Goal: Transaction & Acquisition: Purchase product/service

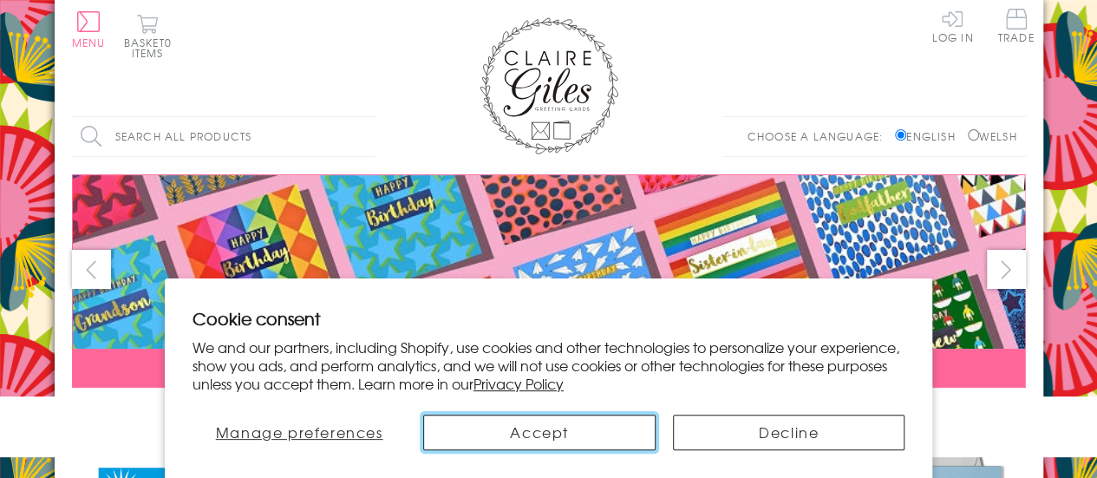
click at [519, 429] on button "Accept" at bounding box center [539, 432] width 232 height 36
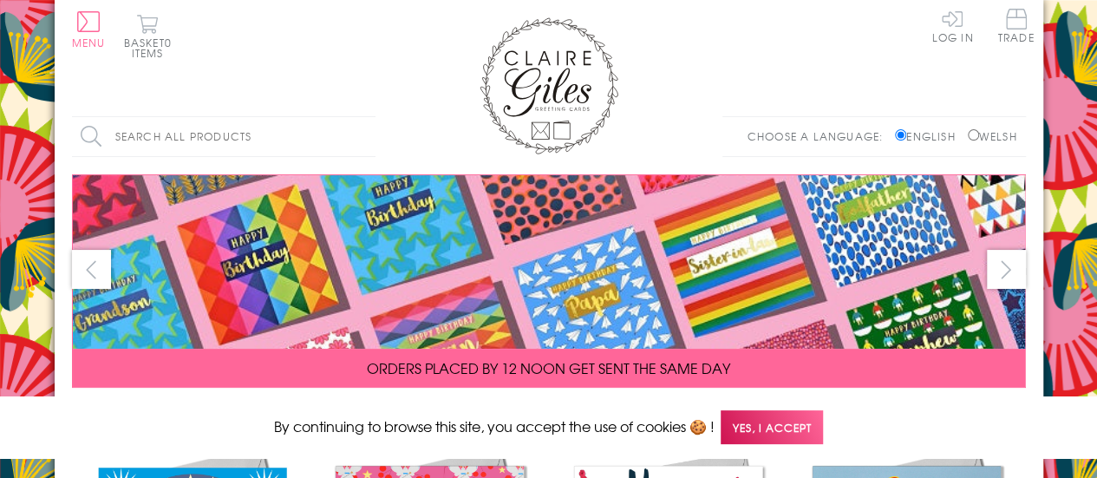
click at [969, 136] on input "Welsh" at bounding box center [973, 134] width 11 height 11
radio input "true"
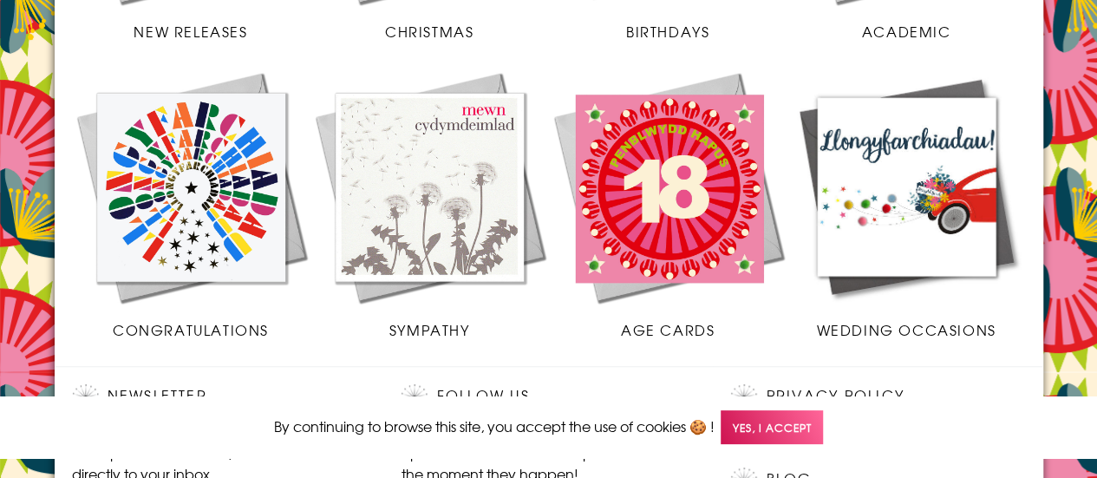
scroll to position [679, 0]
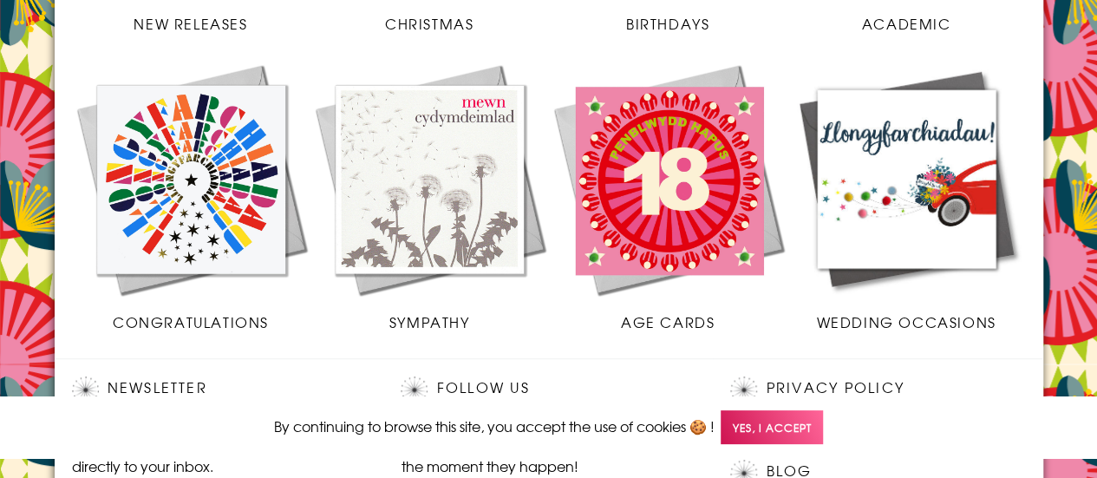
click at [913, 231] on img at bounding box center [906, 179] width 238 height 238
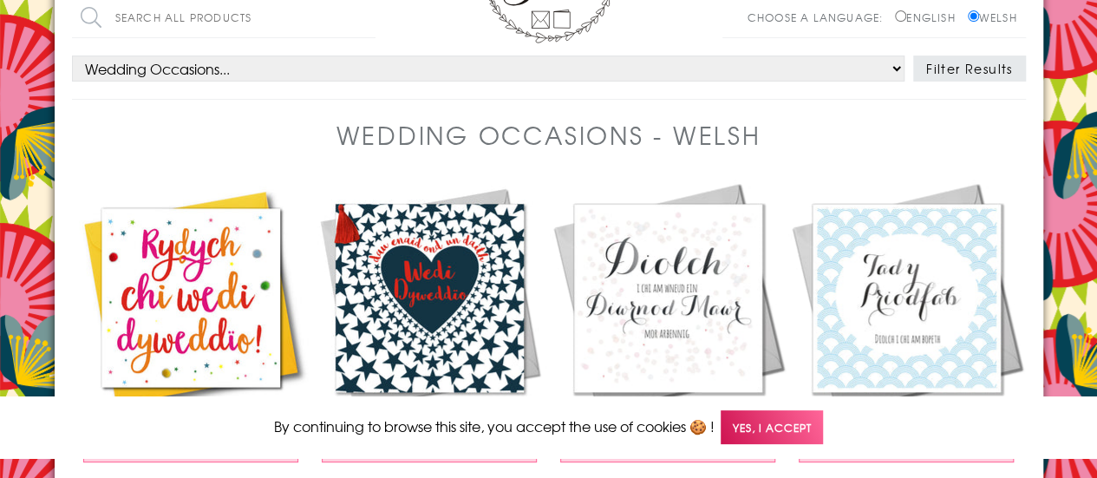
scroll to position [85, 0]
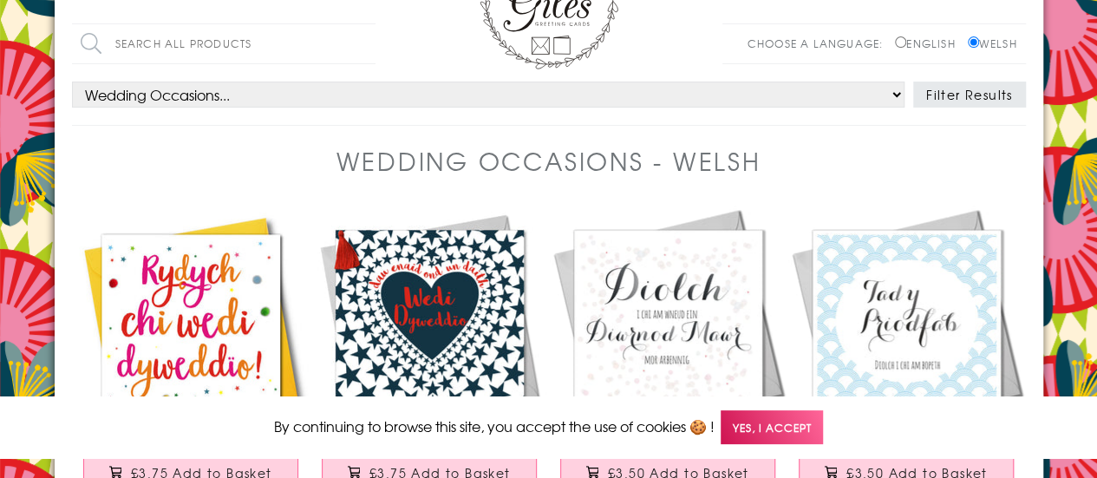
click at [897, 91] on select "Wedding Occasions... All Anniversary Engagement Wedding" at bounding box center [488, 95] width 832 height 26
select select "occ:Engagement"
click at [72, 82] on select "Wedding Occasions... All Anniversary Engagement Wedding" at bounding box center [488, 95] width 832 height 26
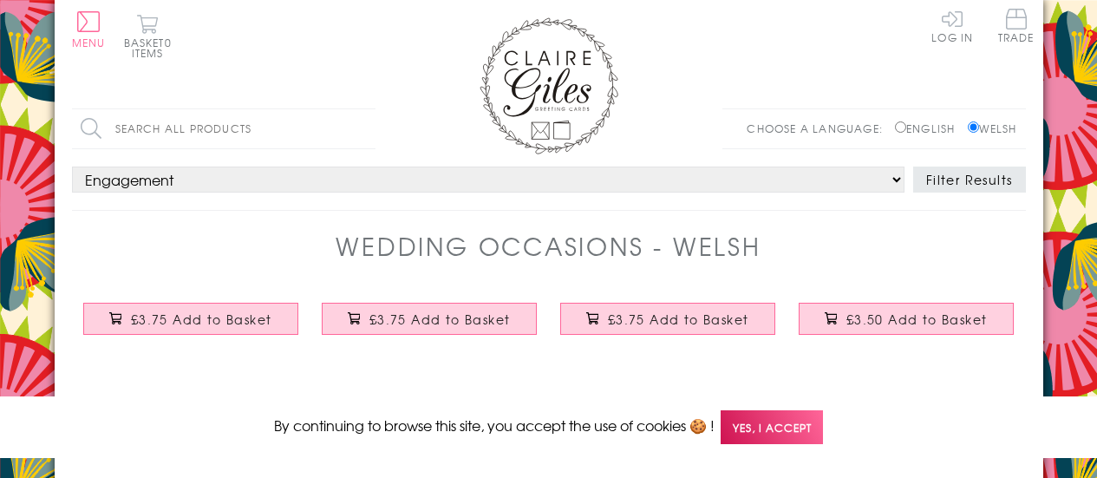
select select "occ:Engagement"
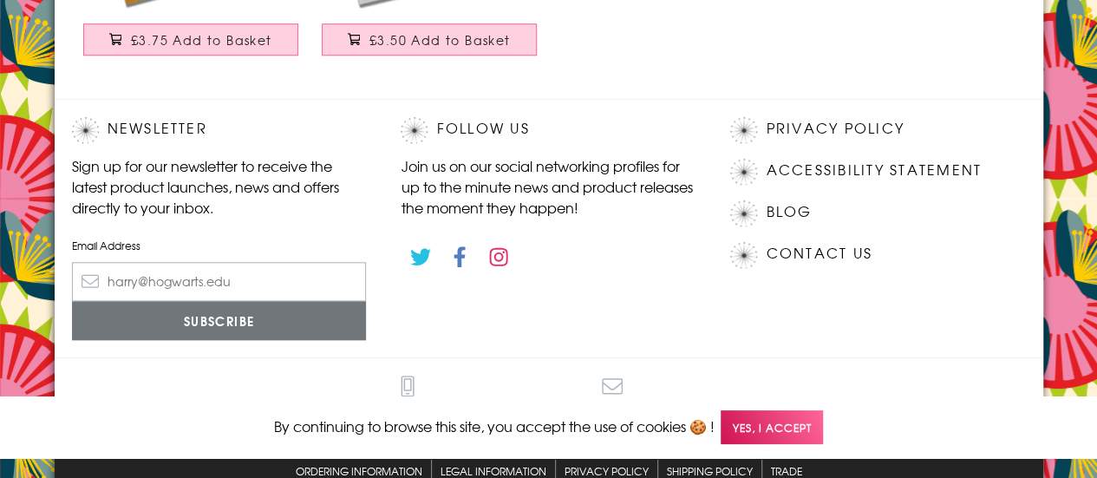
scroll to position [853, 0]
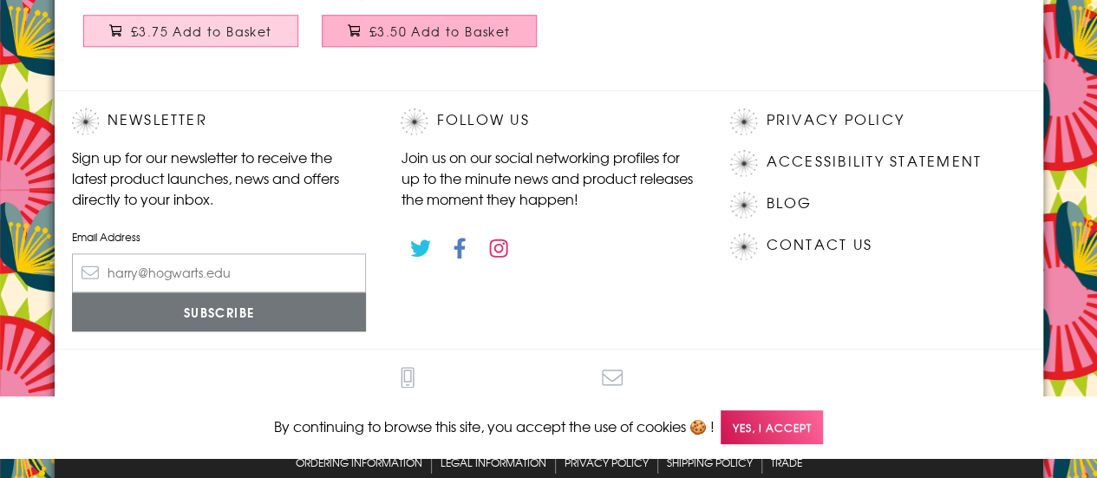
click at [434, 32] on span "£3.50 Add to Basket" at bounding box center [439, 31] width 141 height 17
